Goal: Navigation & Orientation: Find specific page/section

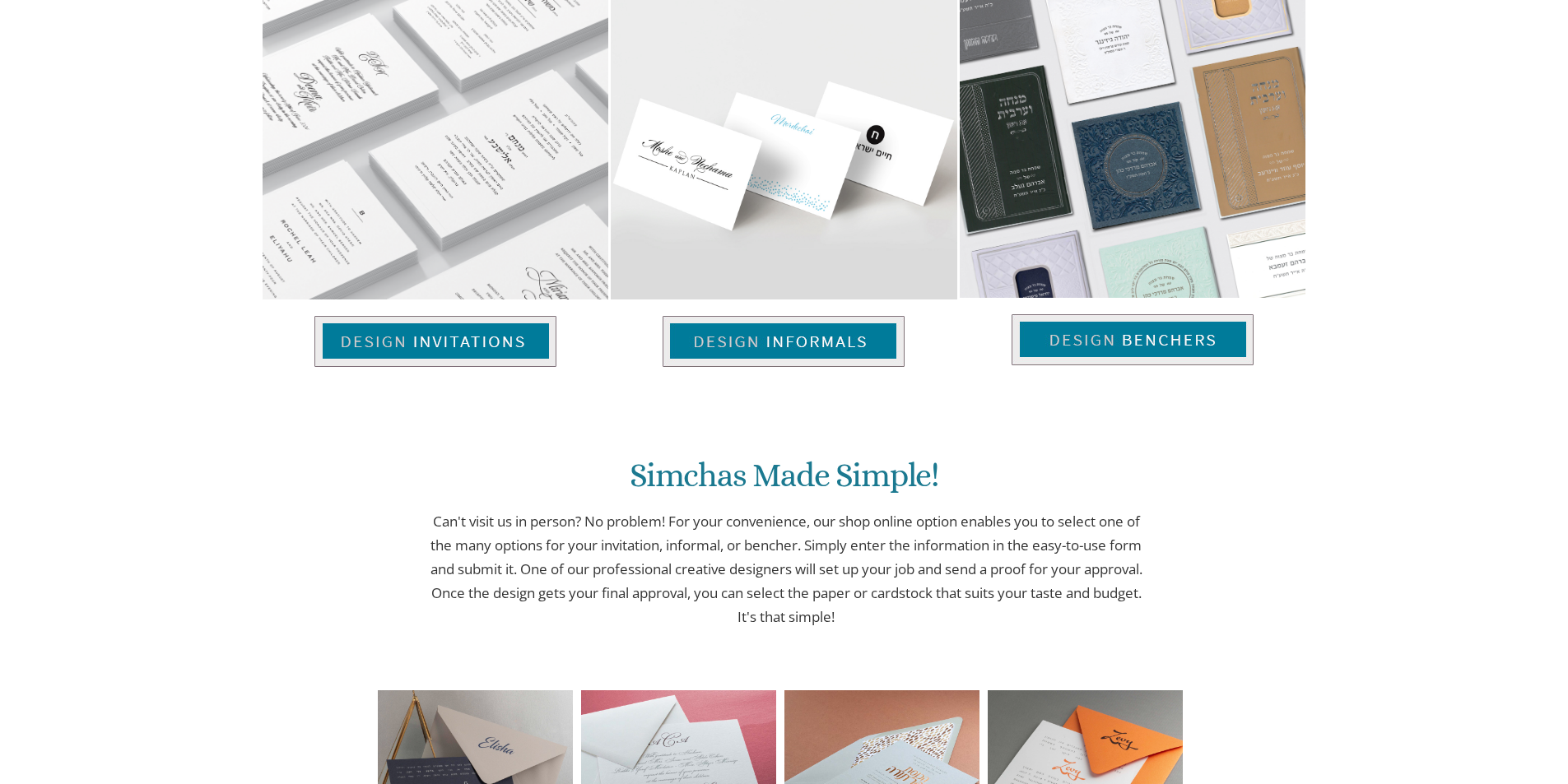
scroll to position [1147, 0]
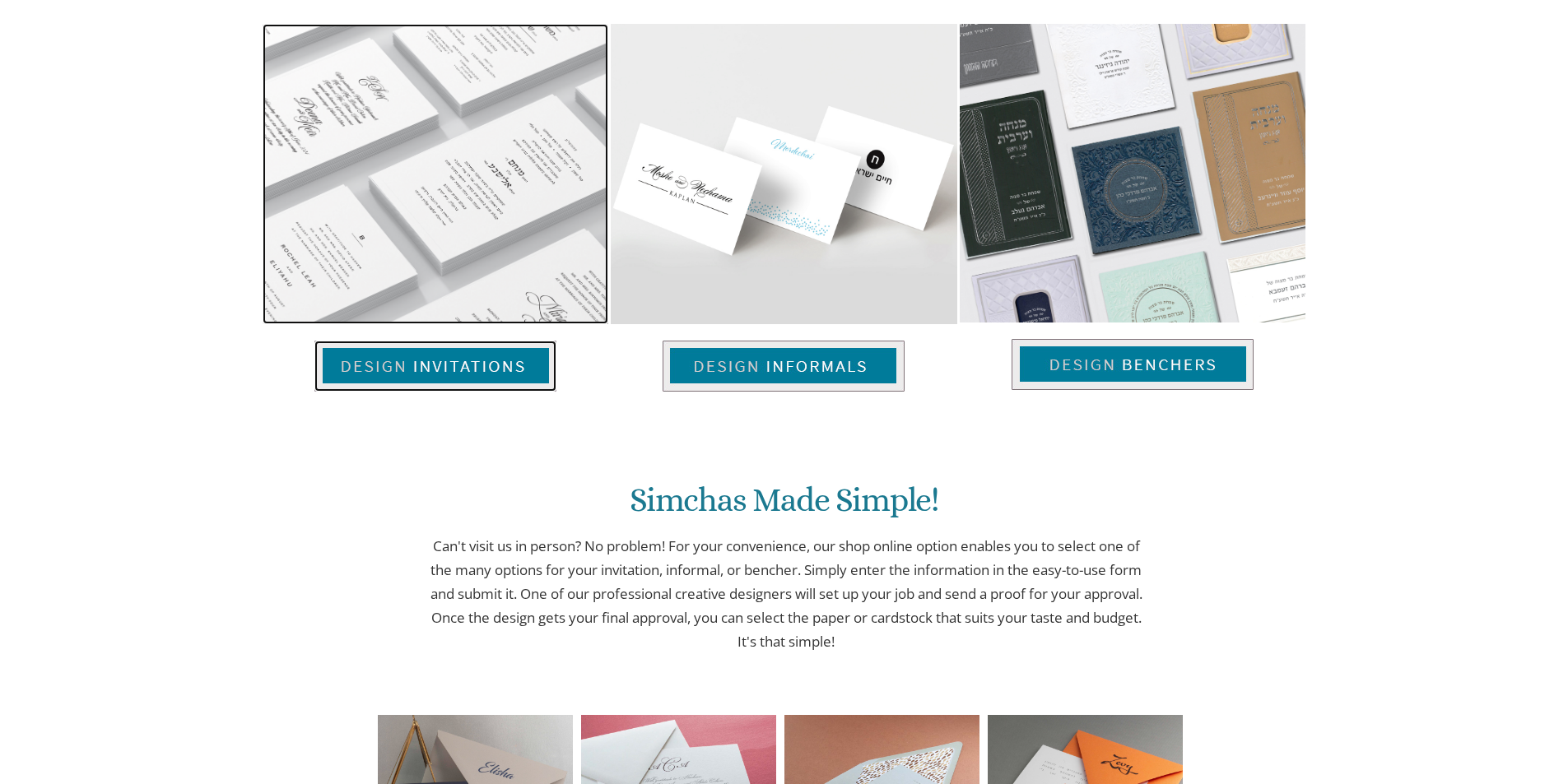
click at [483, 354] on img at bounding box center [435, 366] width 242 height 51
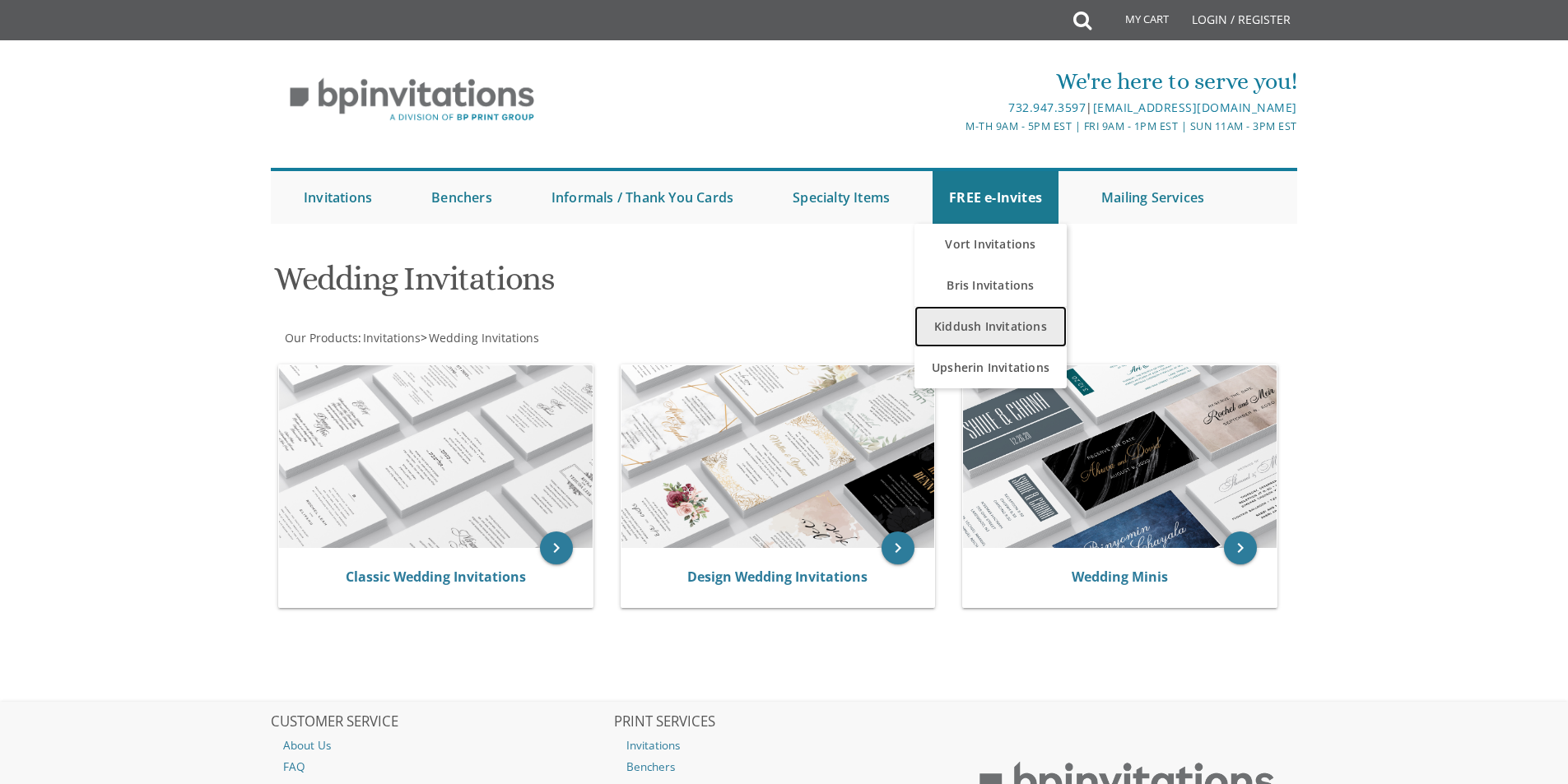
click at [1033, 320] on link "Kiddush Invitations" at bounding box center [990, 326] width 153 height 41
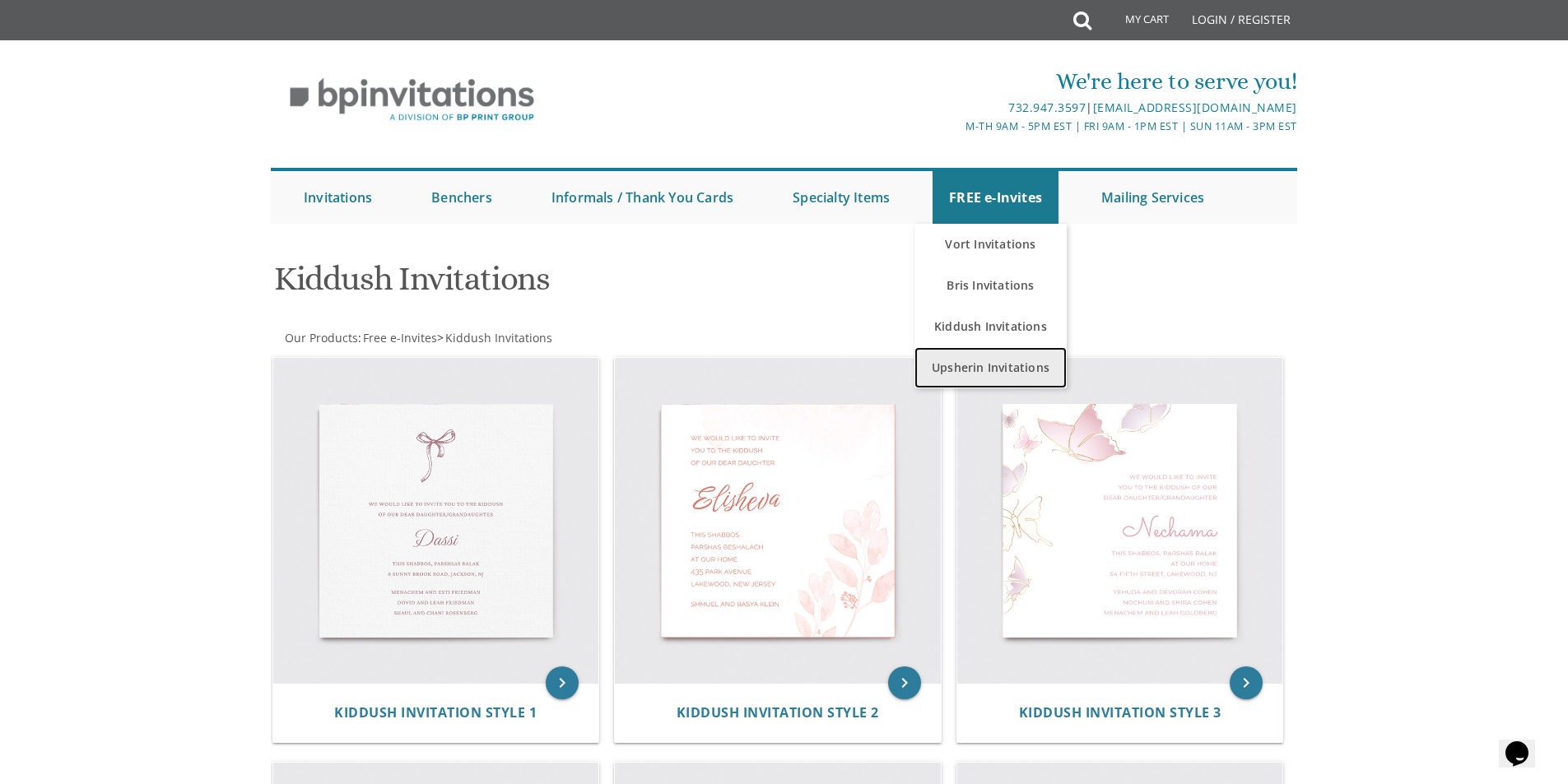
click at [1014, 371] on link "Upsherin Invitations" at bounding box center [990, 367] width 153 height 41
